Goal: Transaction & Acquisition: Purchase product/service

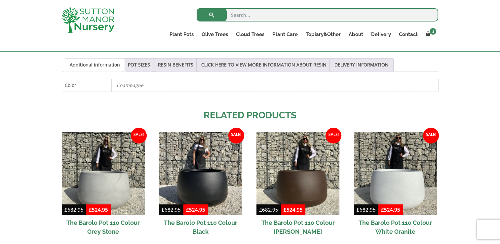
scroll to position [350, 0]
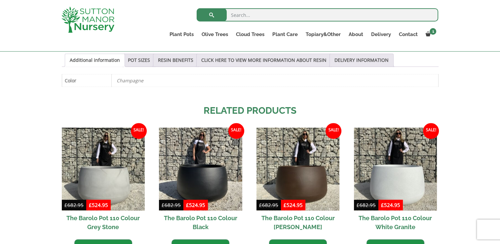
click at [140, 56] on link "POT SIZES" at bounding box center [139, 60] width 22 height 13
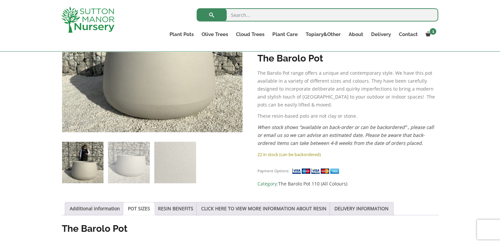
scroll to position [204, 0]
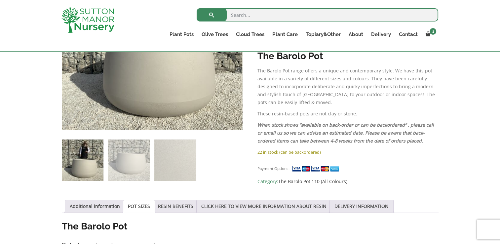
click at [188, 159] on img at bounding box center [174, 160] width 41 height 41
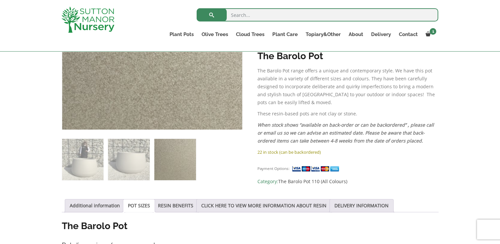
click at [136, 170] on img at bounding box center [128, 159] width 41 height 41
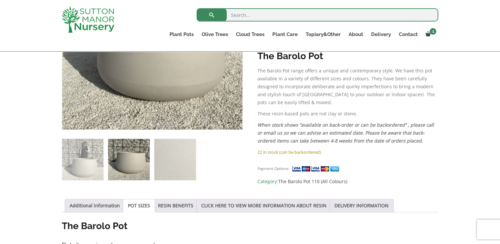
click at [191, 155] on img at bounding box center [174, 159] width 41 height 41
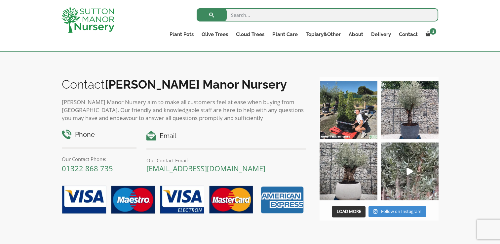
scroll to position [746, 0]
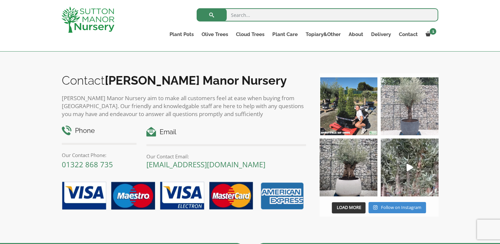
click at [417, 122] on img at bounding box center [410, 106] width 58 height 58
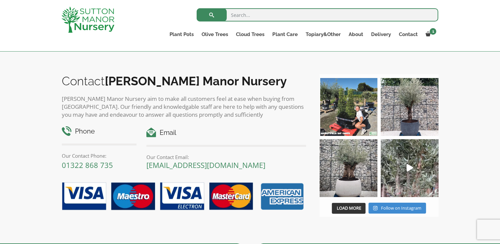
scroll to position [747, 0]
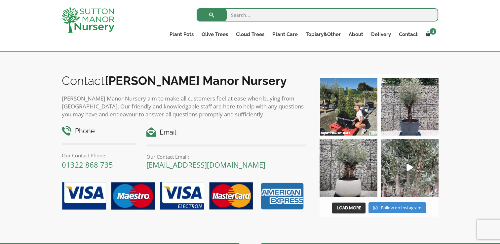
click at [0, 0] on link "Fibre Clay Pots" at bounding box center [0, 0] width 0 height 0
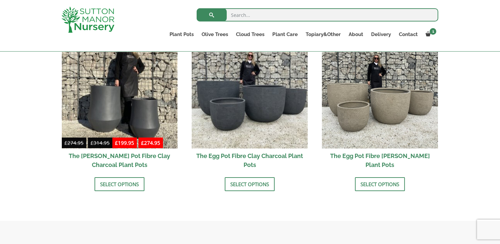
scroll to position [232, 0]
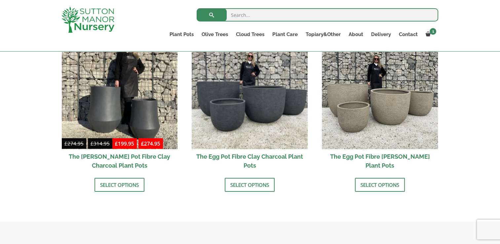
click at [394, 117] on img at bounding box center [380, 91] width 116 height 116
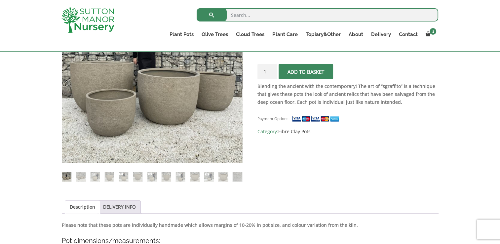
scroll to position [173, 0]
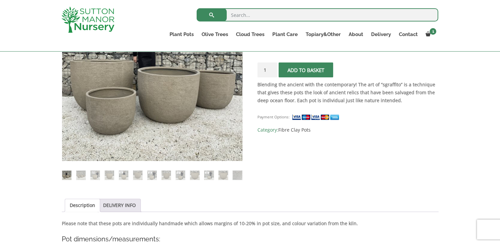
click at [167, 173] on img at bounding box center [166, 175] width 9 height 9
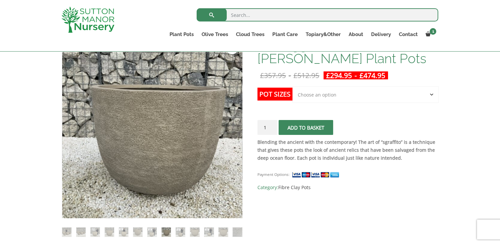
scroll to position [120, 0]
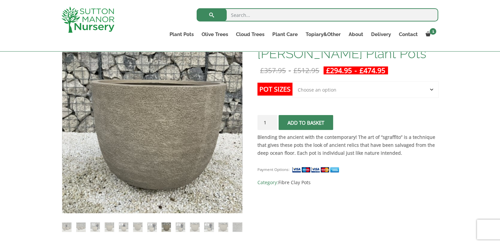
click at [194, 230] on img at bounding box center [194, 227] width 9 height 9
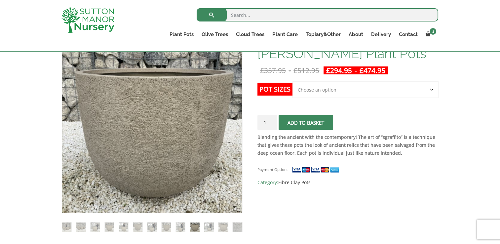
click at [210, 227] on img at bounding box center [208, 227] width 9 height 9
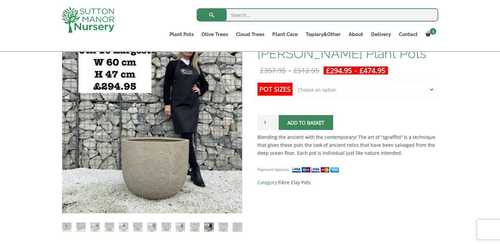
click at [223, 228] on img at bounding box center [223, 227] width 9 height 9
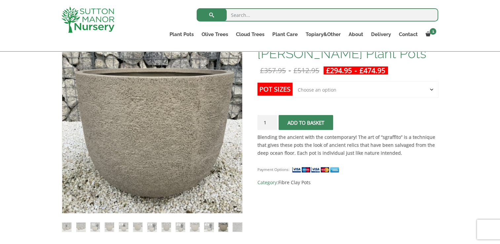
click at [235, 228] on img at bounding box center [237, 227] width 9 height 9
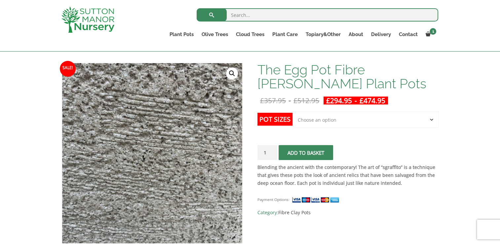
scroll to position [87, 0]
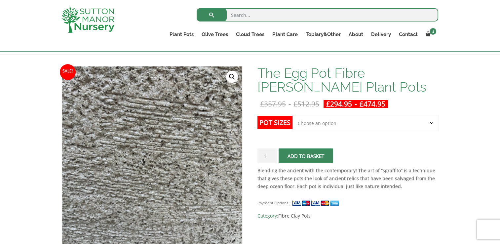
click at [374, 138] on td "Choose an option Click here to buy the 5th To Largest Pot In The Picture Click …" at bounding box center [366, 129] width 146 height 29
click at [391, 119] on select "Choose an option Click here to buy the 5th To Largest Pot In The Picture Click …" at bounding box center [366, 123] width 146 height 17
click at [293, 115] on select "Choose an option Click here to buy the 5th To Largest Pot In The Picture Click …" at bounding box center [366, 123] width 146 height 17
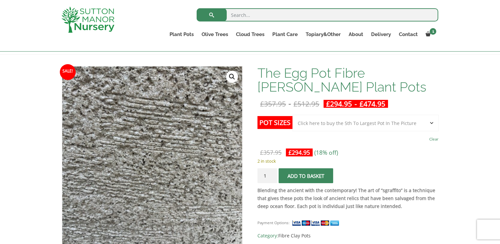
click at [390, 124] on select "Choose an option Click here to buy the 5th To Largest Pot In The Picture Click …" at bounding box center [366, 123] width 146 height 17
select select "Click here to buy the 2nd To Largest Pot In The Picture"
click at [293, 115] on select "Choose an option Click here to buy the 5th To Largest Pot In The Picture Click …" at bounding box center [366, 123] width 146 height 17
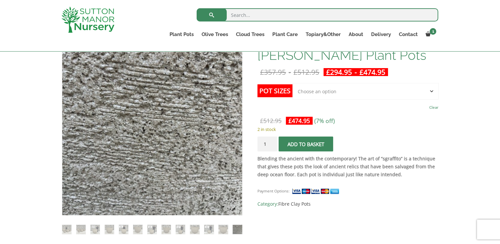
scroll to position [153, 0]
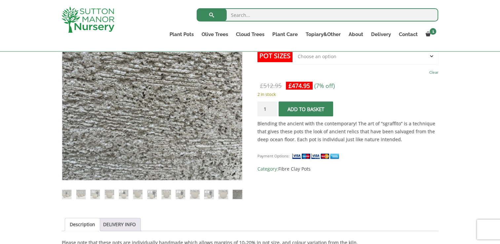
click at [197, 195] on img at bounding box center [194, 194] width 9 height 9
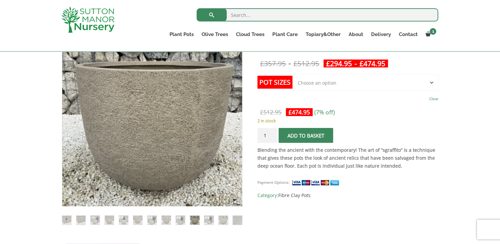
scroll to position [130, 0]
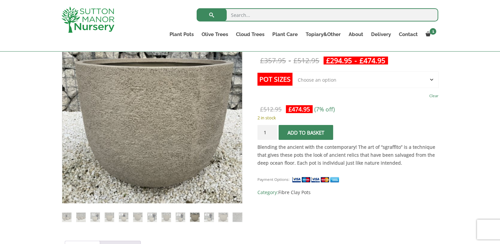
click at [208, 215] on img at bounding box center [208, 217] width 9 height 9
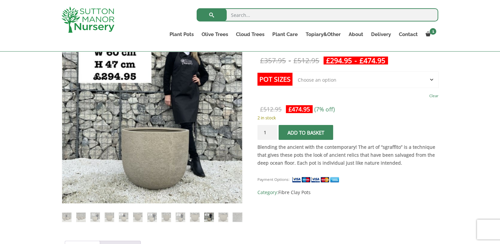
scroll to position [108, 0]
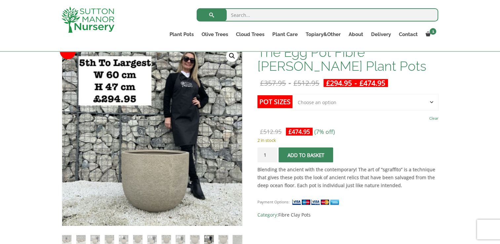
click at [155, 239] on img at bounding box center [152, 239] width 9 height 9
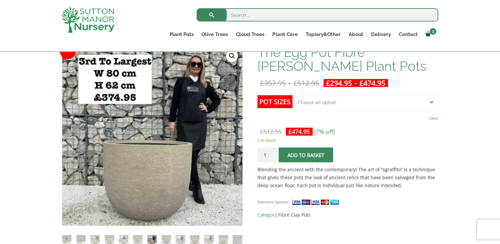
click at [124, 239] on img at bounding box center [123, 239] width 9 height 9
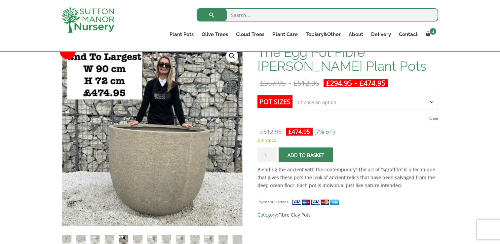
click at [348, 143] on p "2 in stock" at bounding box center [348, 140] width 181 height 8
click at [393, 105] on select "Choose an option Click here to buy the 5th To Largest Pot In The Picture Click …" at bounding box center [366, 102] width 146 height 17
click at [156, 240] on img at bounding box center [152, 239] width 9 height 9
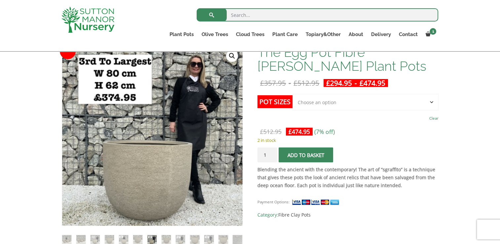
click at [119, 239] on img at bounding box center [123, 239] width 9 height 9
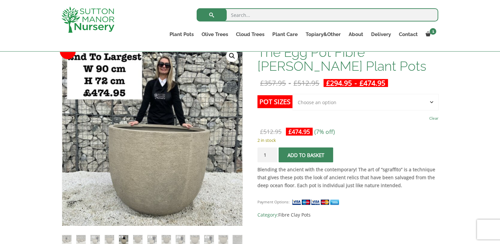
click at [152, 238] on img at bounding box center [152, 239] width 9 height 9
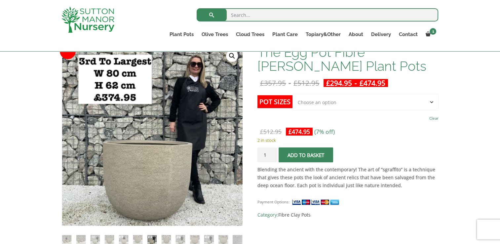
click at [97, 239] on img at bounding box center [95, 239] width 9 height 9
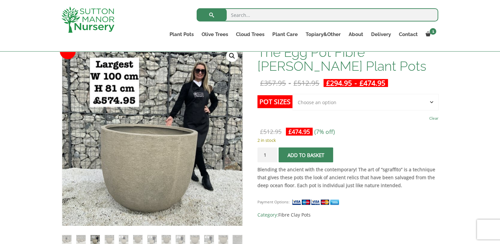
click at [122, 236] on img at bounding box center [123, 239] width 9 height 9
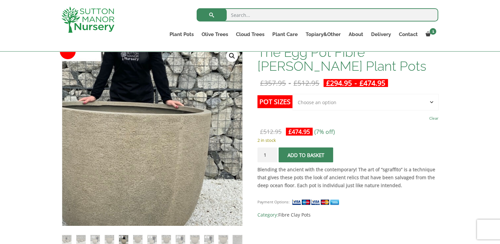
click at [208, 160] on img at bounding box center [117, 120] width 293 height 293
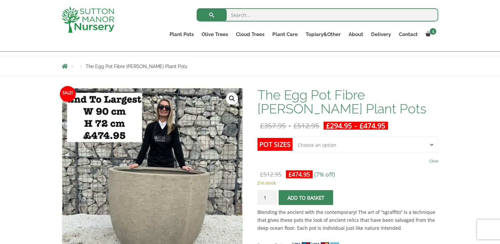
scroll to position [81, 0]
